Goal: Navigation & Orientation: Find specific page/section

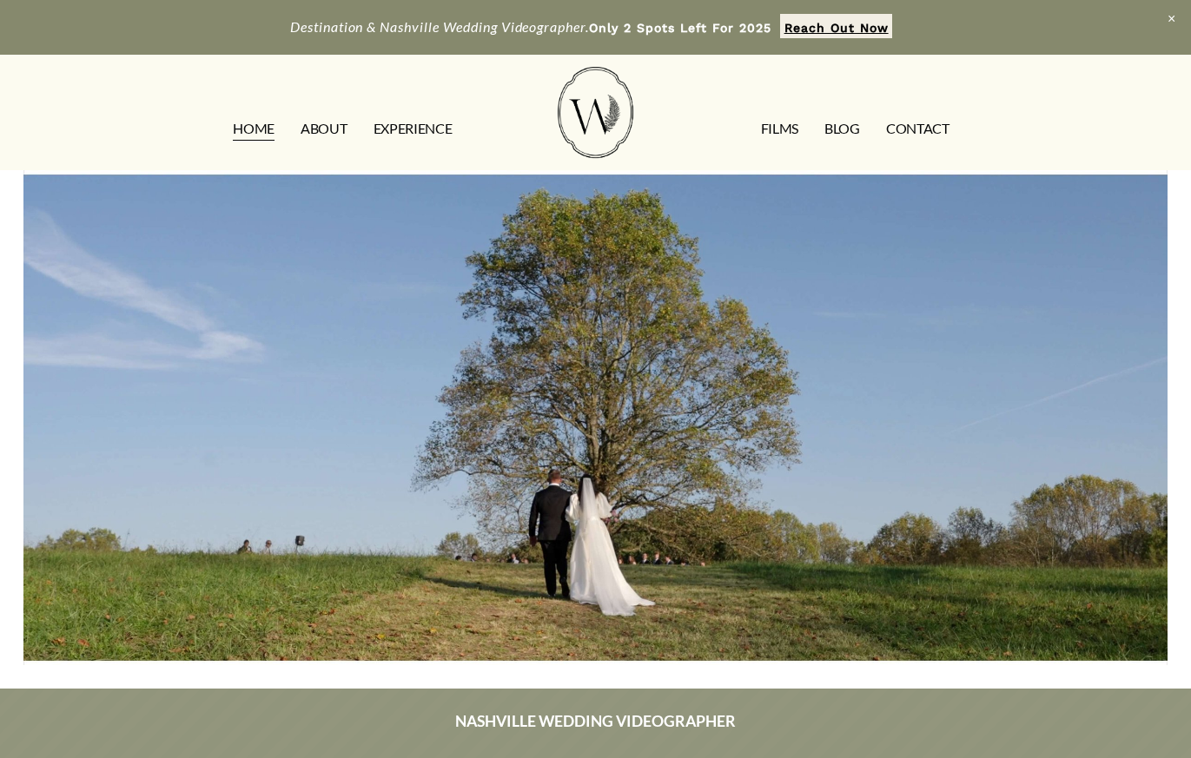
click at [776, 133] on link "FILMS" at bounding box center [779, 129] width 37 height 28
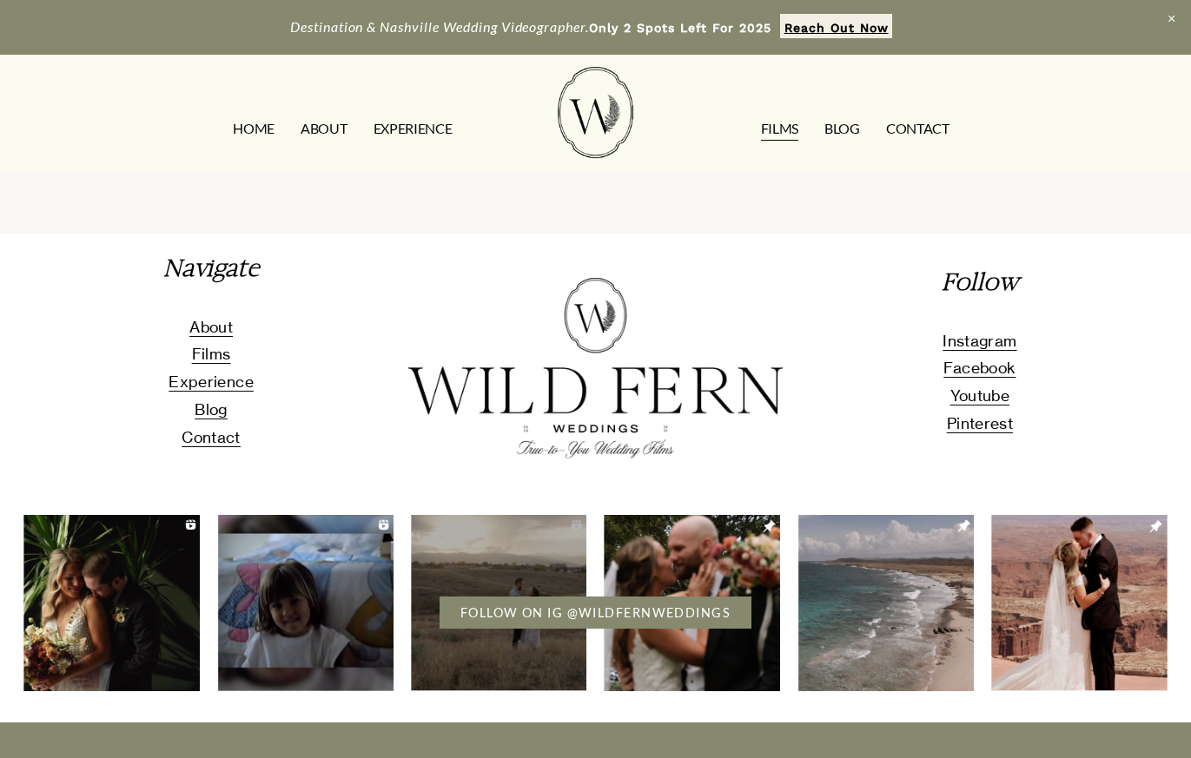
scroll to position [3145, 0]
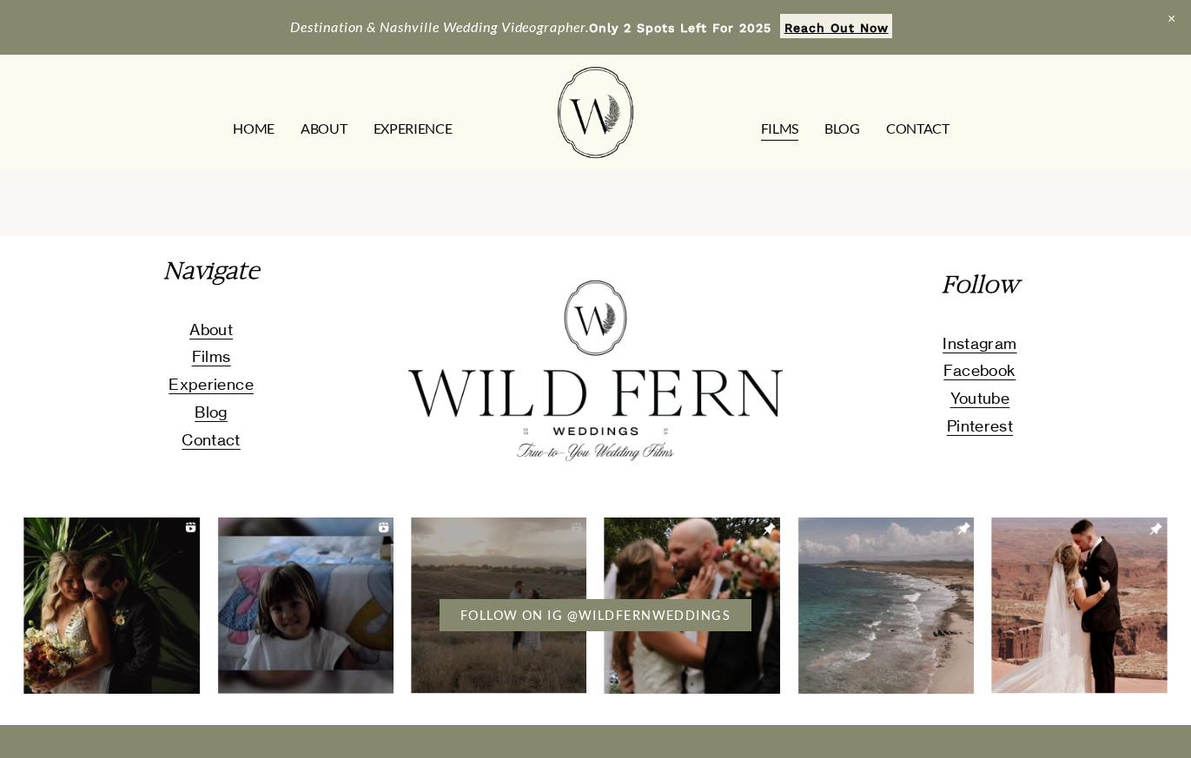
click at [215, 321] on span "About" at bounding box center [210, 330] width 43 height 18
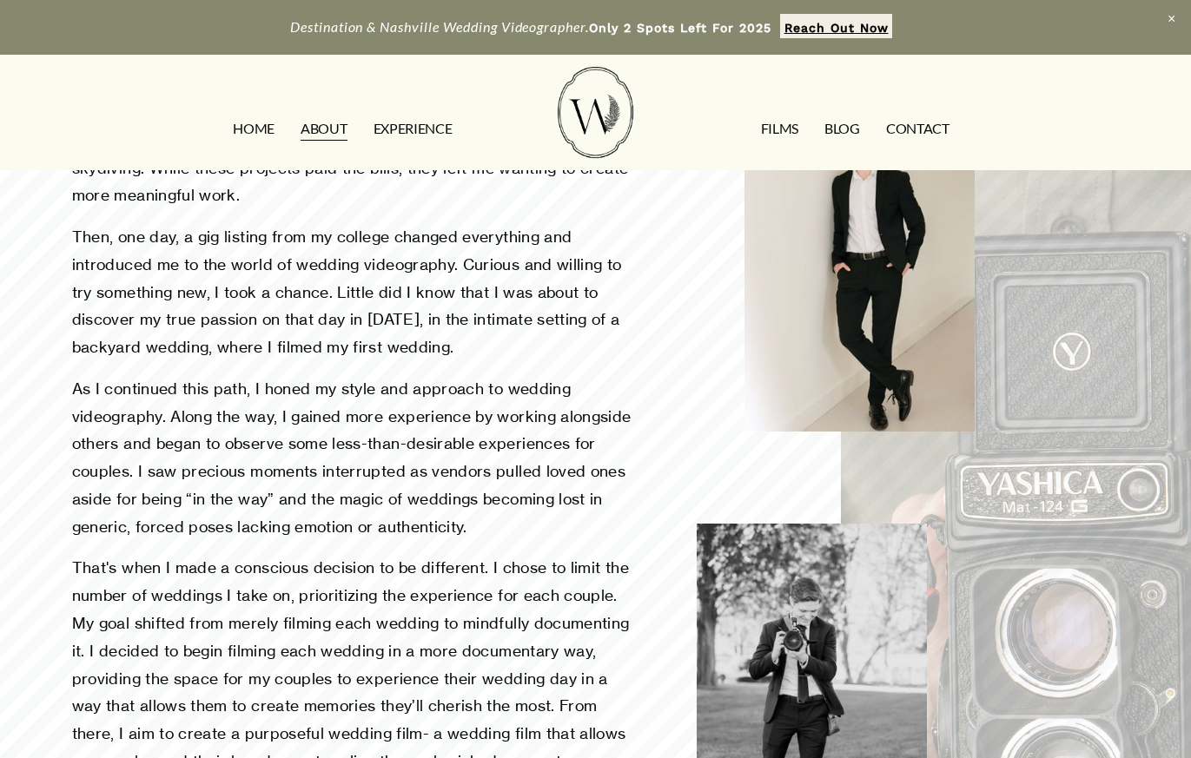
scroll to position [366, 0]
